Goal: Information Seeking & Learning: Learn about a topic

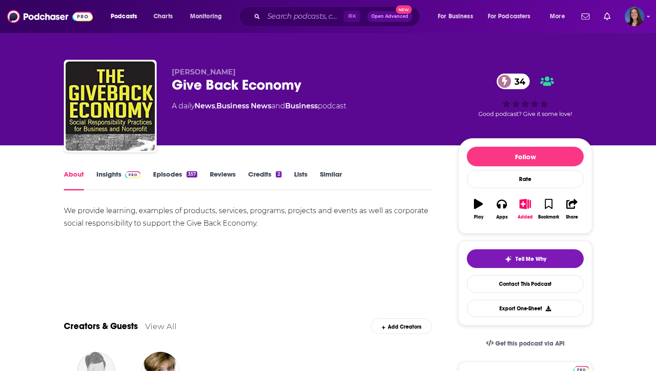
click at [167, 174] on link "Episodes 357" at bounding box center [175, 180] width 44 height 21
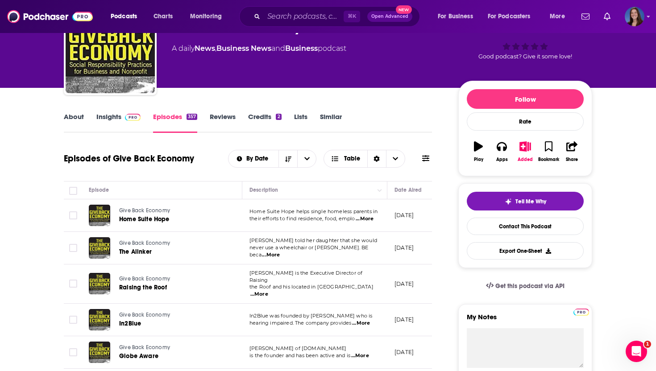
scroll to position [70, 0]
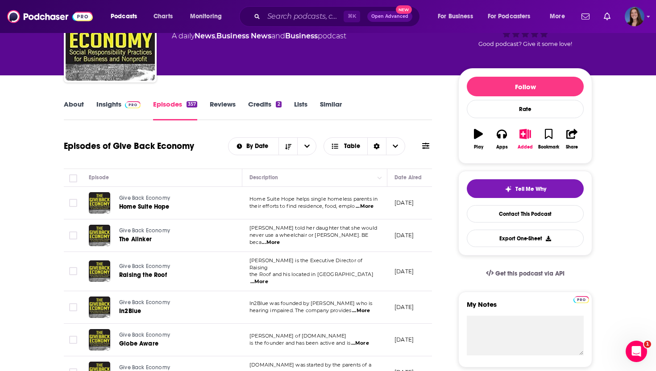
click at [367, 206] on span "...More" at bounding box center [365, 206] width 18 height 7
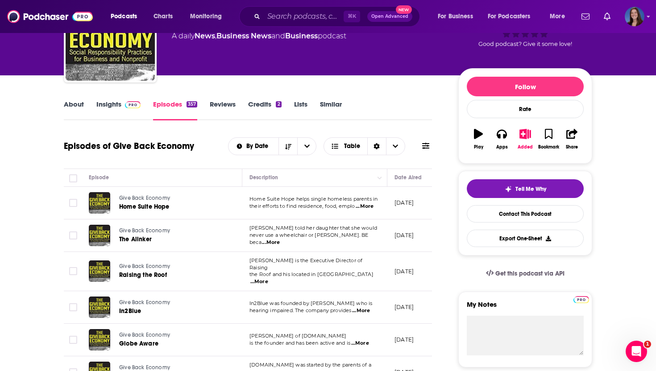
click at [280, 240] on span "...More" at bounding box center [271, 242] width 18 height 7
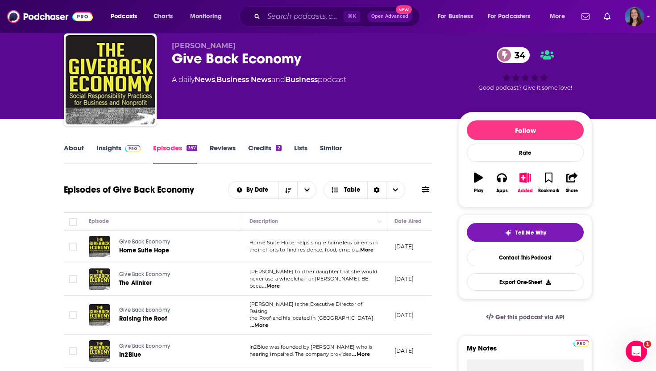
scroll to position [0, 0]
